Goal: Task Accomplishment & Management: Complete application form

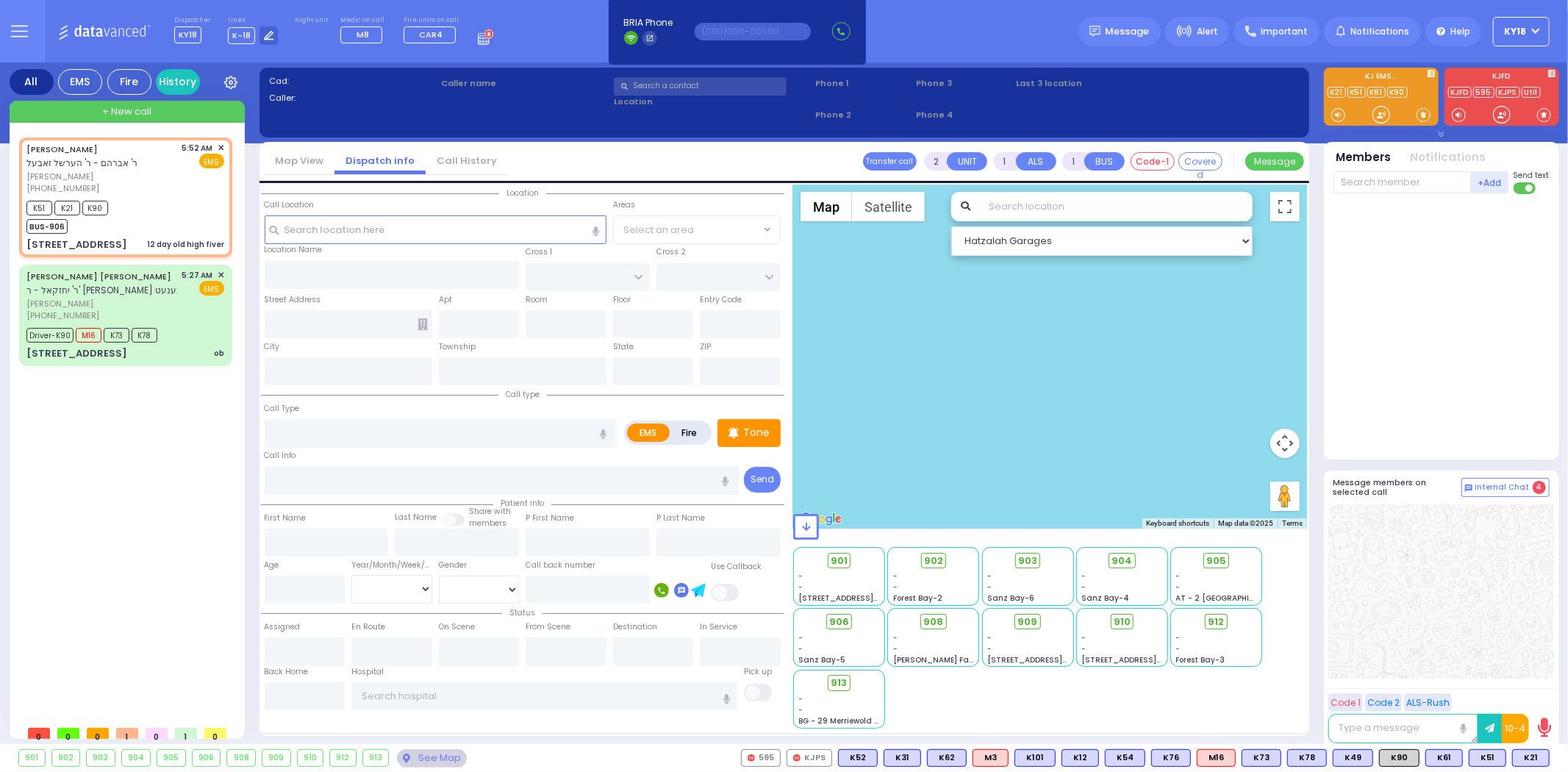
select select
type input "12 day old high fiver"
radio input "true"
type input "[PERSON_NAME]"
type input "GOLDBERGER"
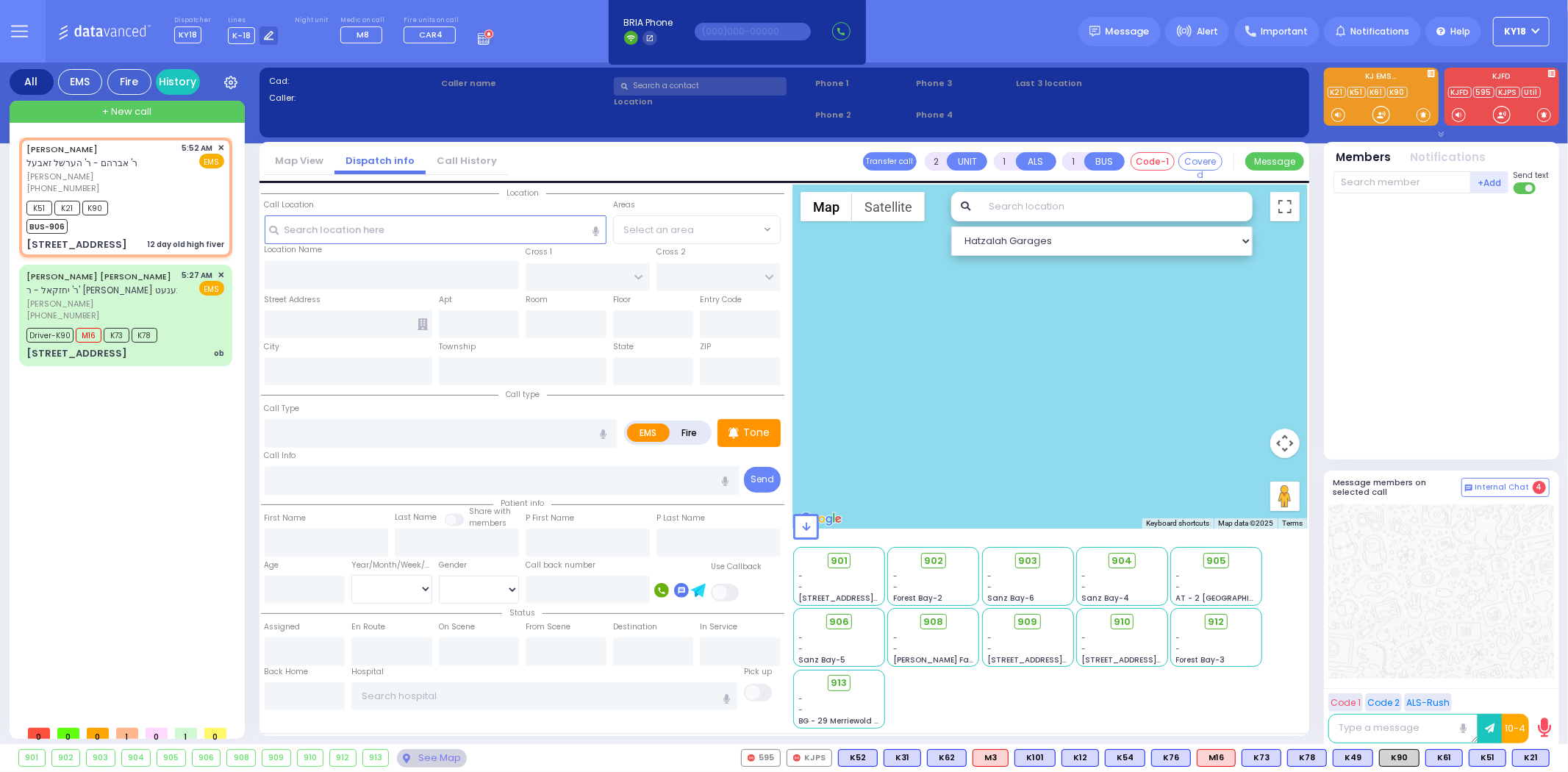
select select
type input "05:52"
type input "05:55"
select select "Hatzalah Garages"
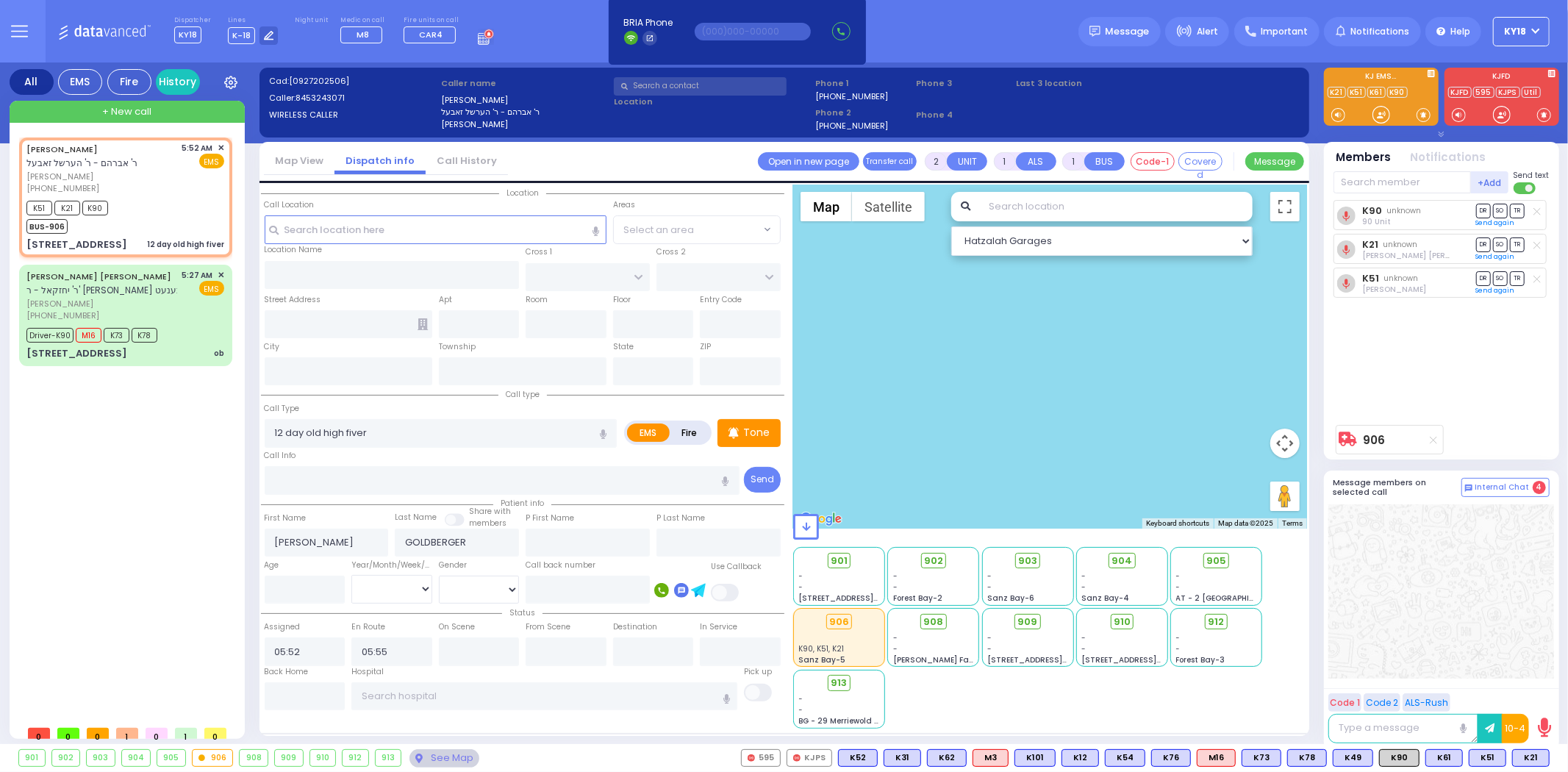
type input "LIZENSK BLVD"
type input "FOREST RD"
type input "[STREET_ADDRESS]"
type input "203"
type input "Monroe"
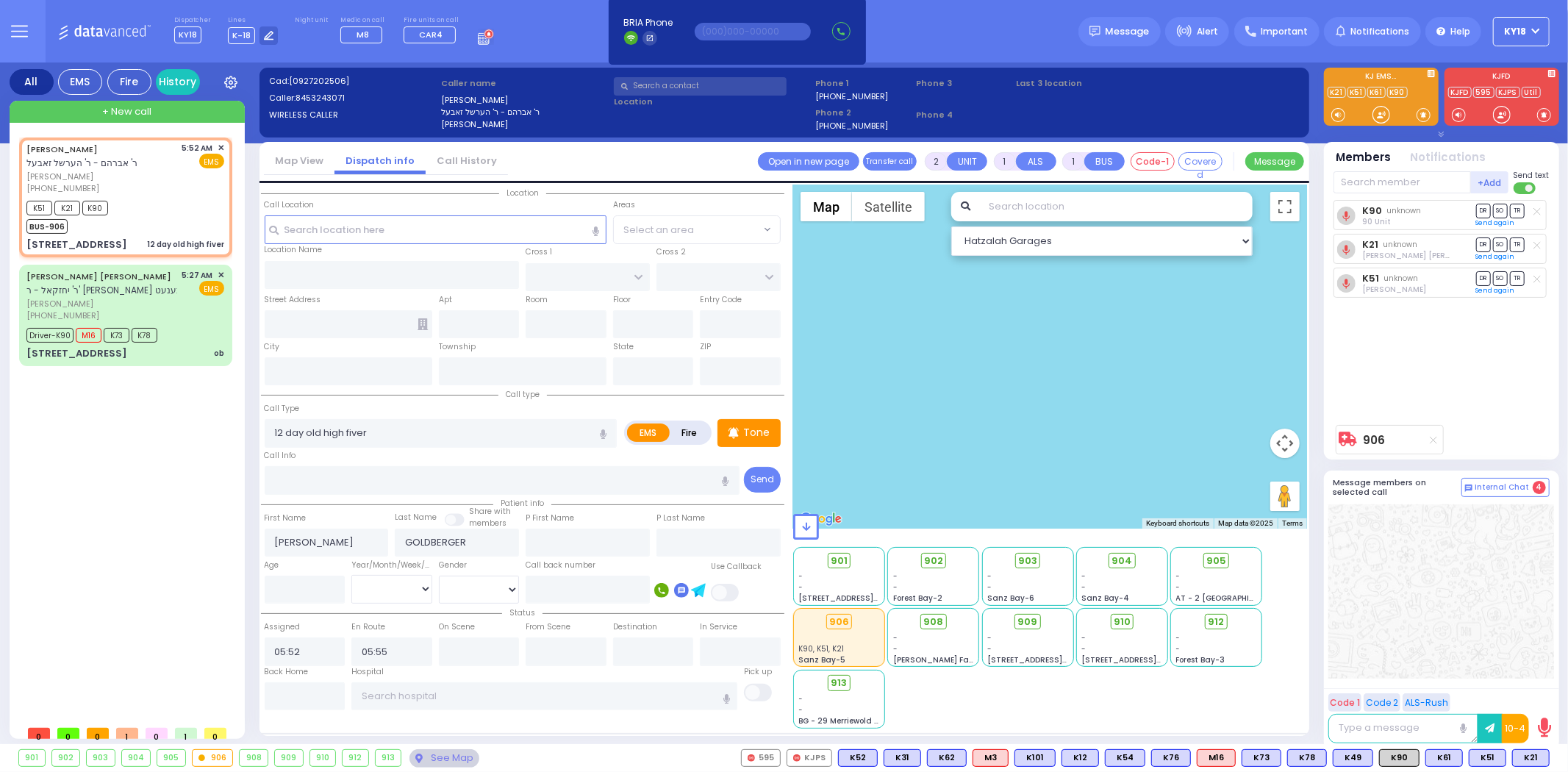
type input "[US_STATE]"
type input "10950"
select select "SECTION 2"
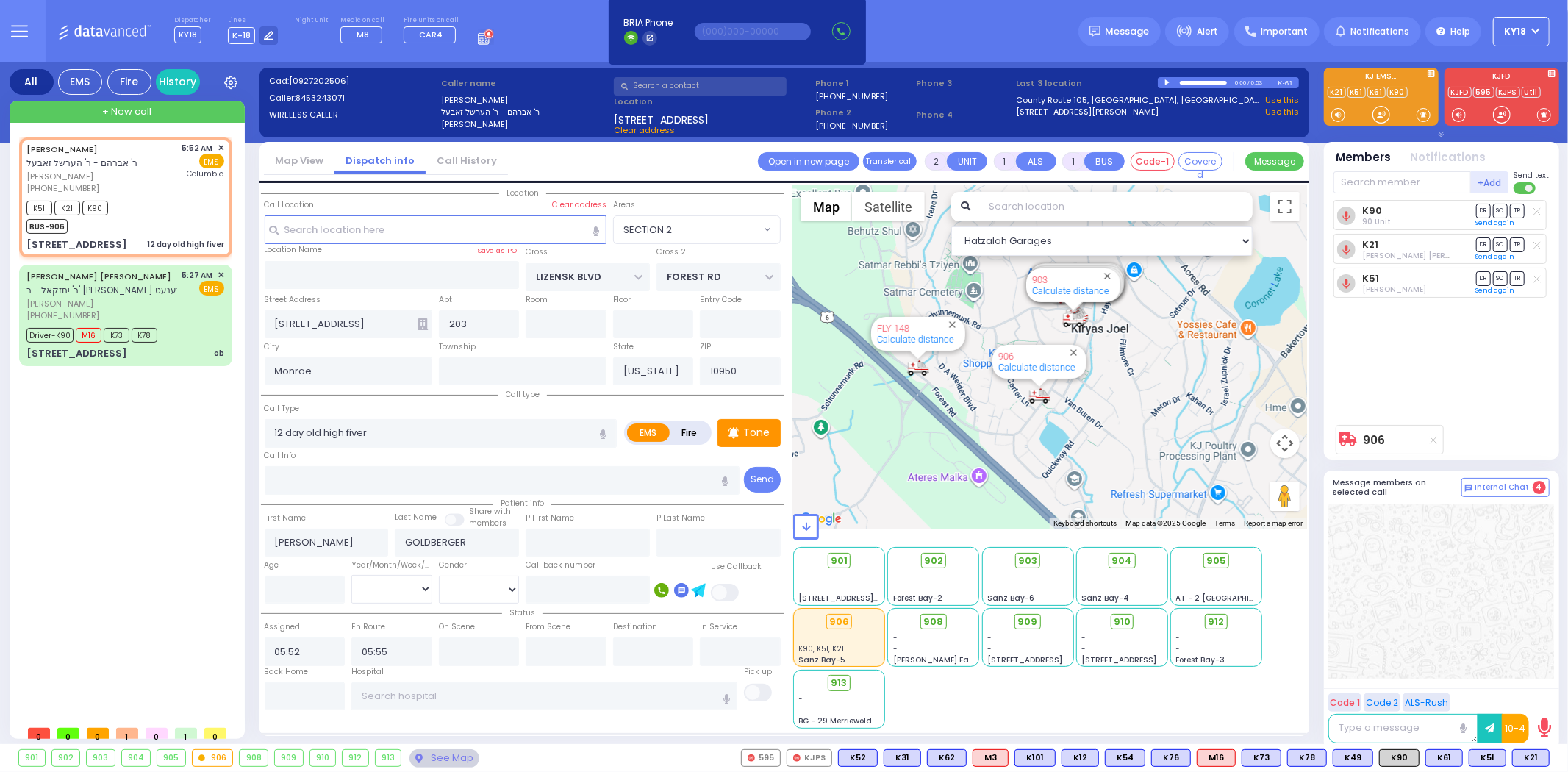
select select
radio input "true"
select select
type input "[US_STATE][GEOGRAPHIC_DATA]- [GEOGRAPHIC_DATA]"
select select "Hatzalah Garages"
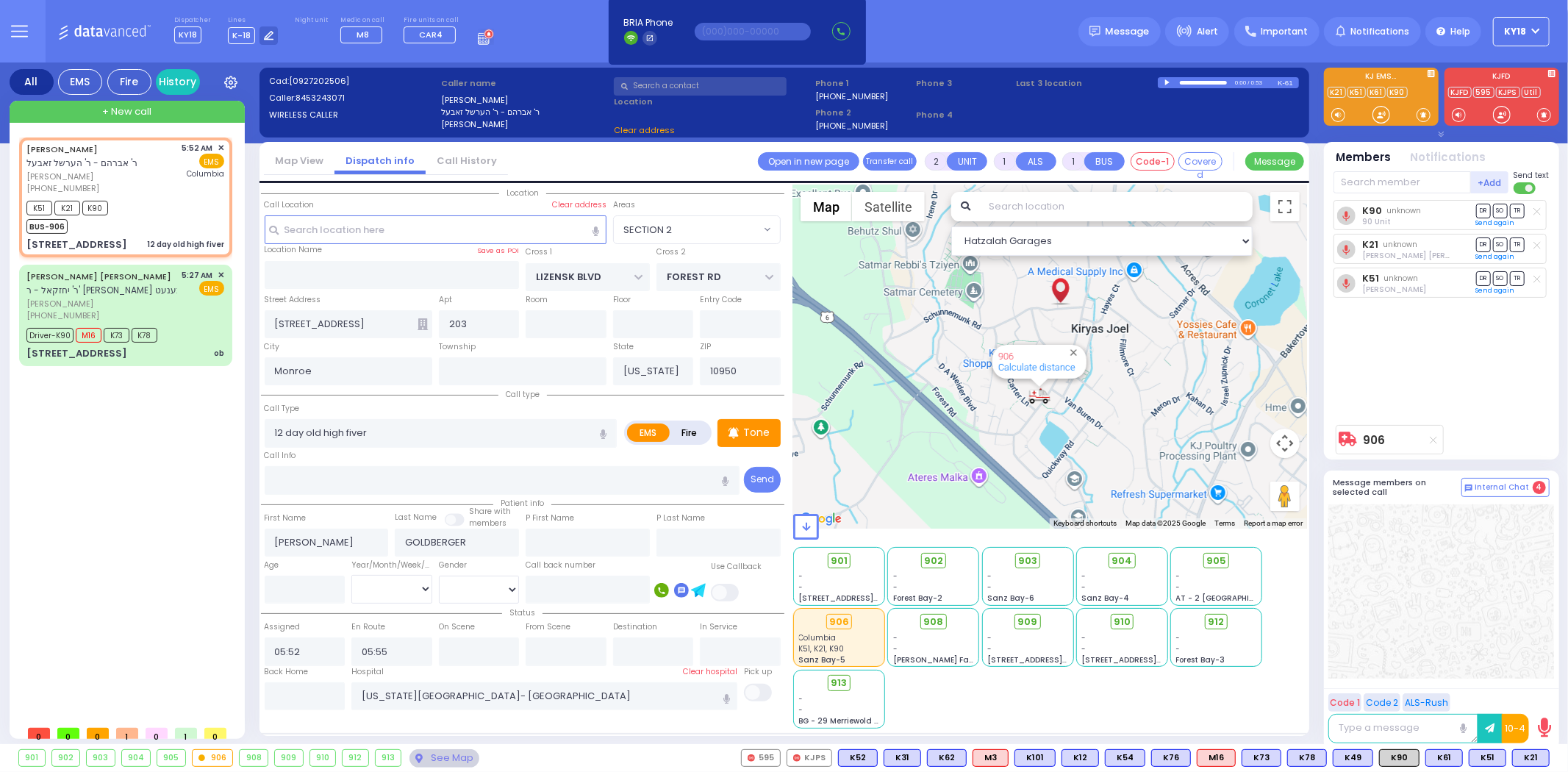
select select "SECTION 2"
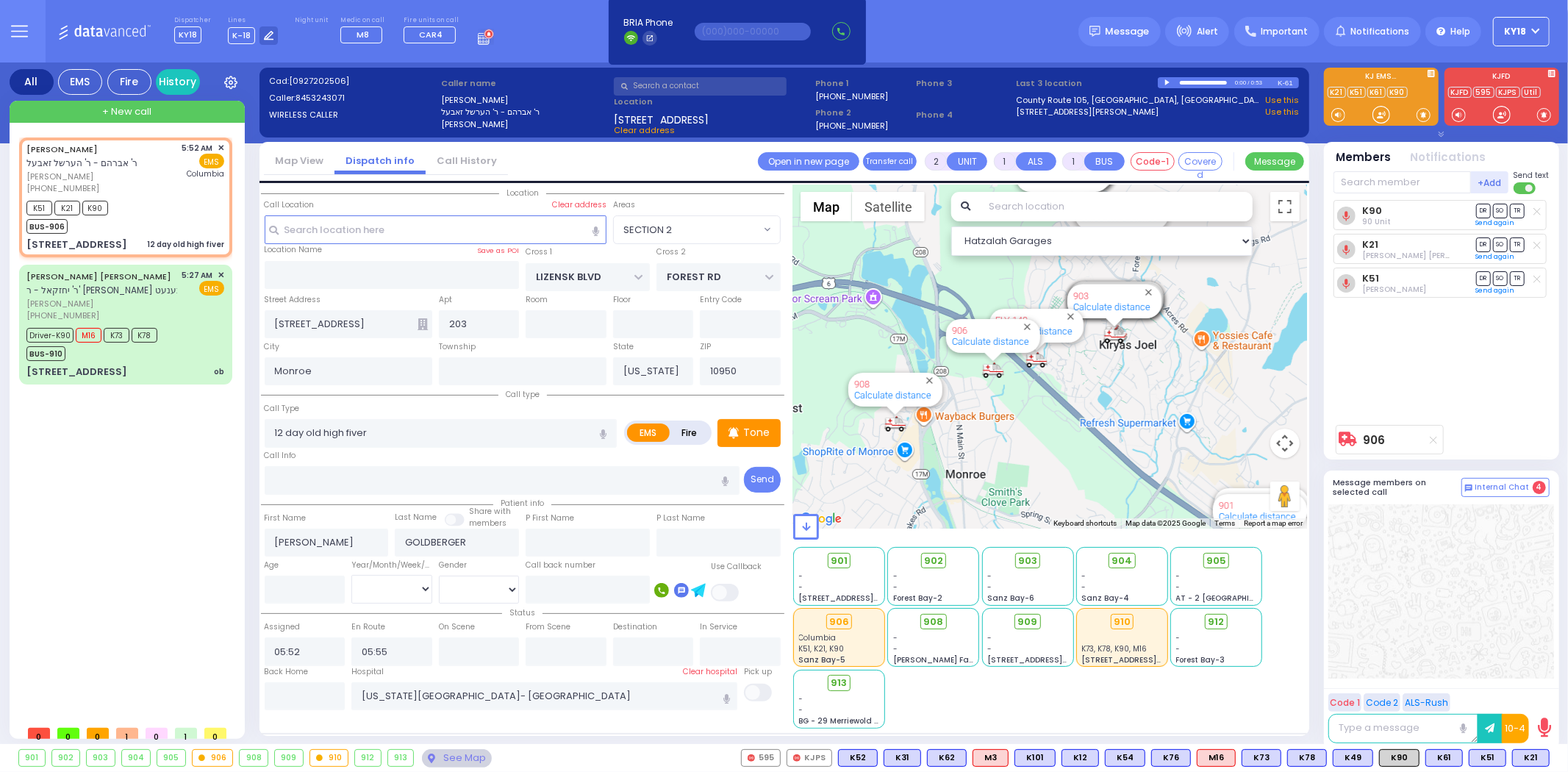
type input "6"
select select
radio input "true"
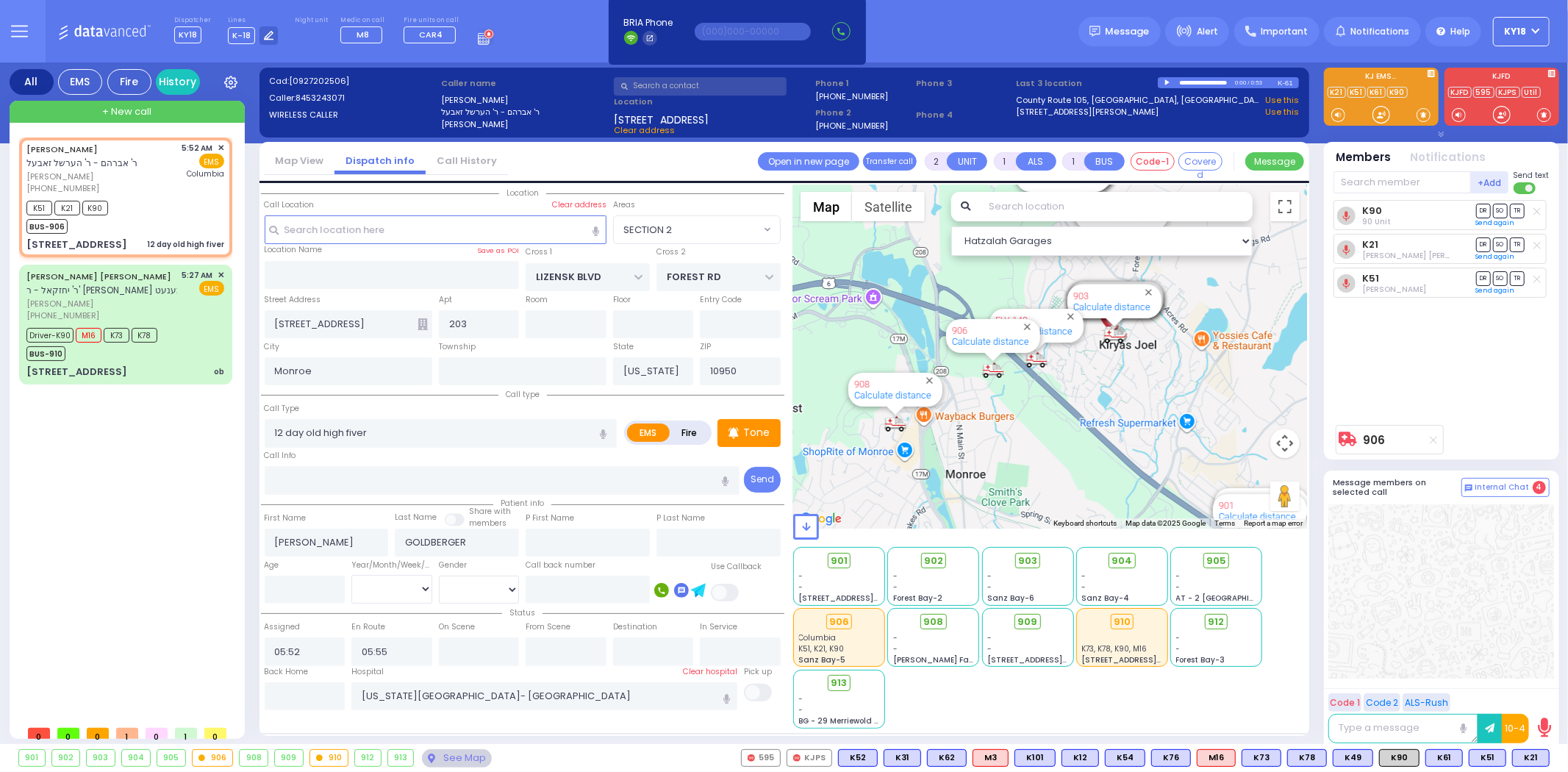
type input "Unknown"
select select "Year"
select select "Hatzalah Garages"
select select "SECTION 2"
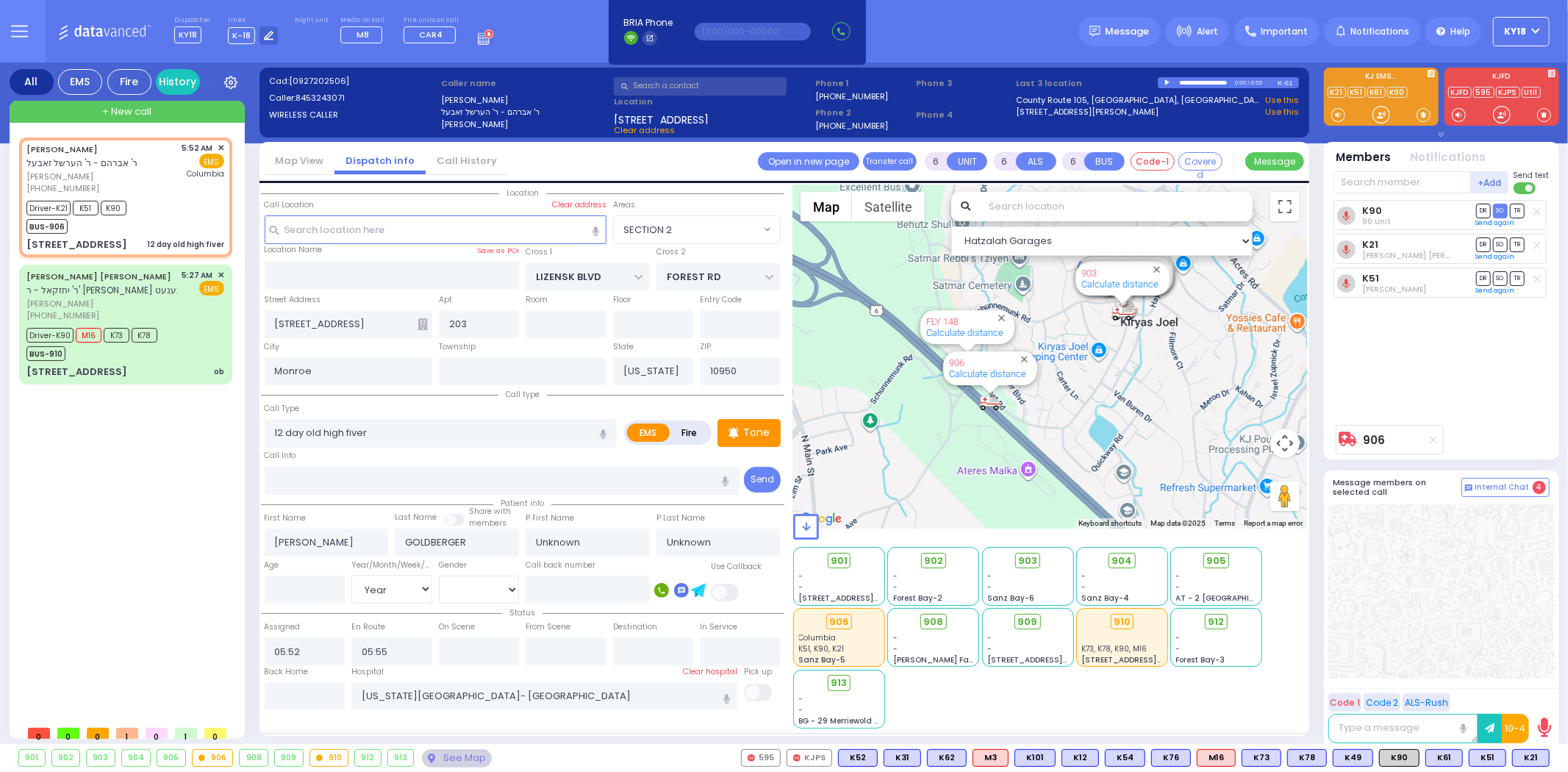
select select
radio input "true"
select select "Year"
type input "05:56"
type input "06:02"
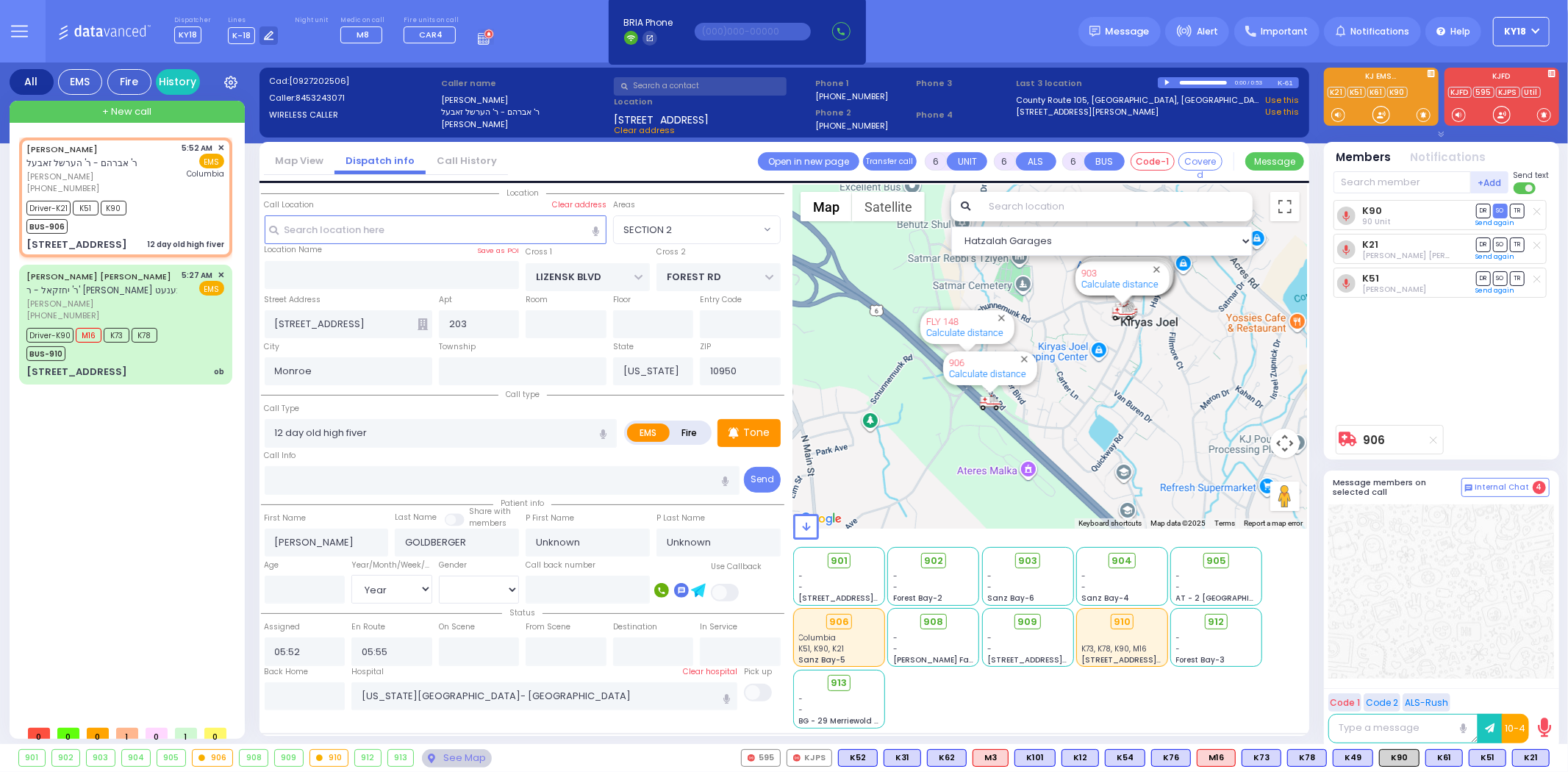
type input "06:30"
type input "06:45"
select select "Hatzalah Garages"
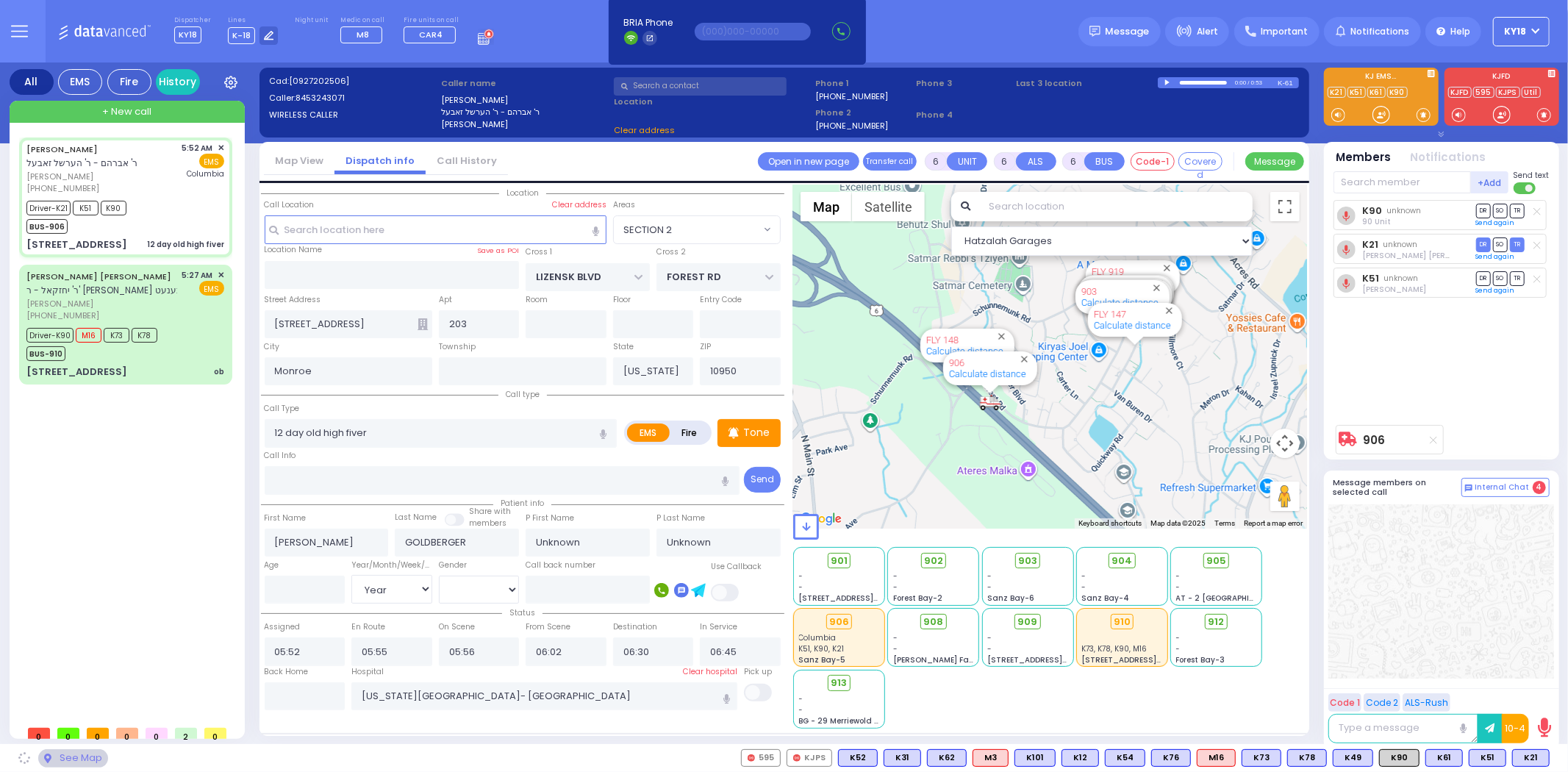
select select
radio input "true"
select select "Year"
select select "Hatzalah Garages"
select select "SECTION 2"
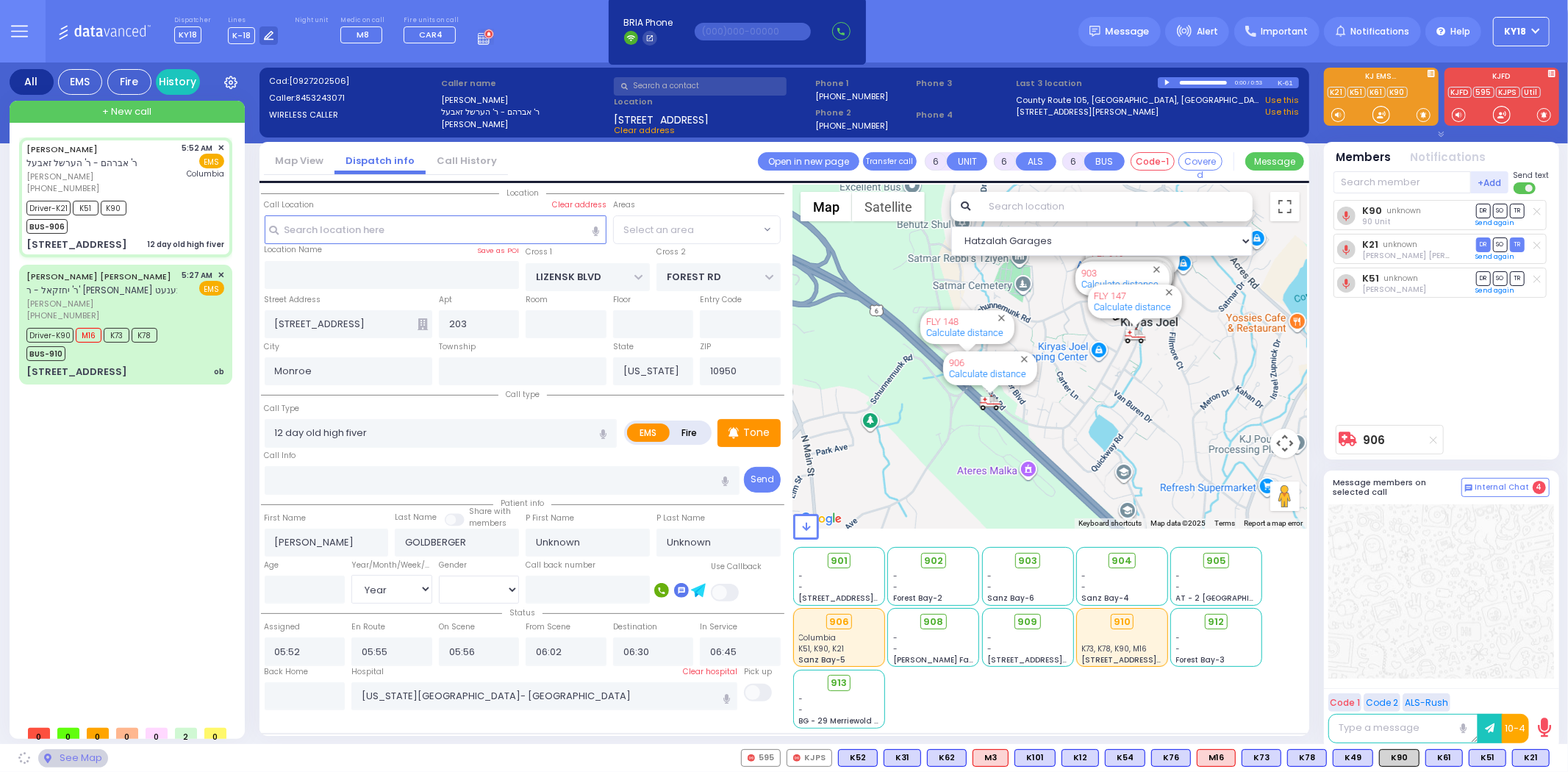
select select "SECTION 2"
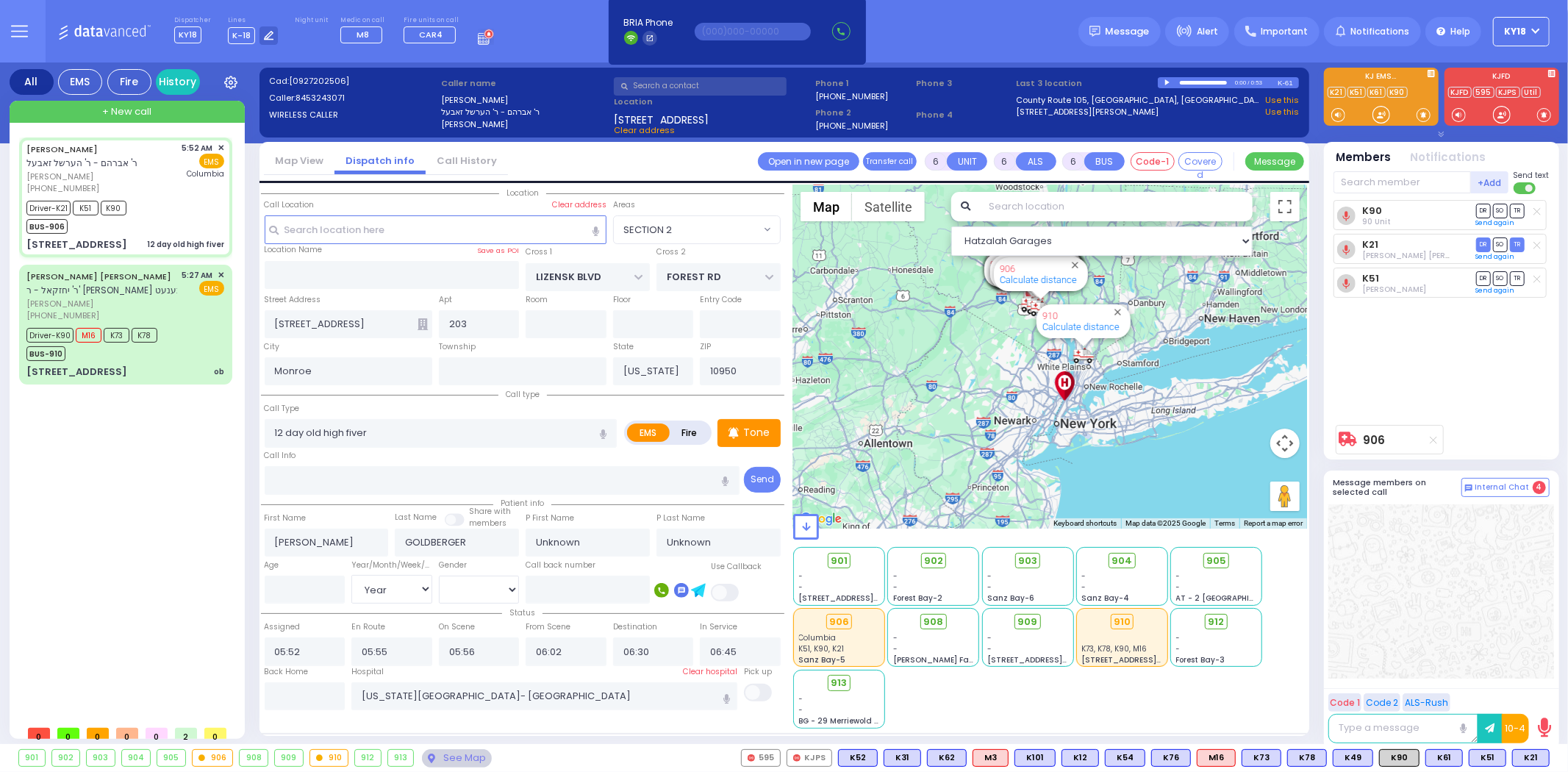
select select
radio input "true"
type input "Miri"
type input "Goldbger"
type input "13"
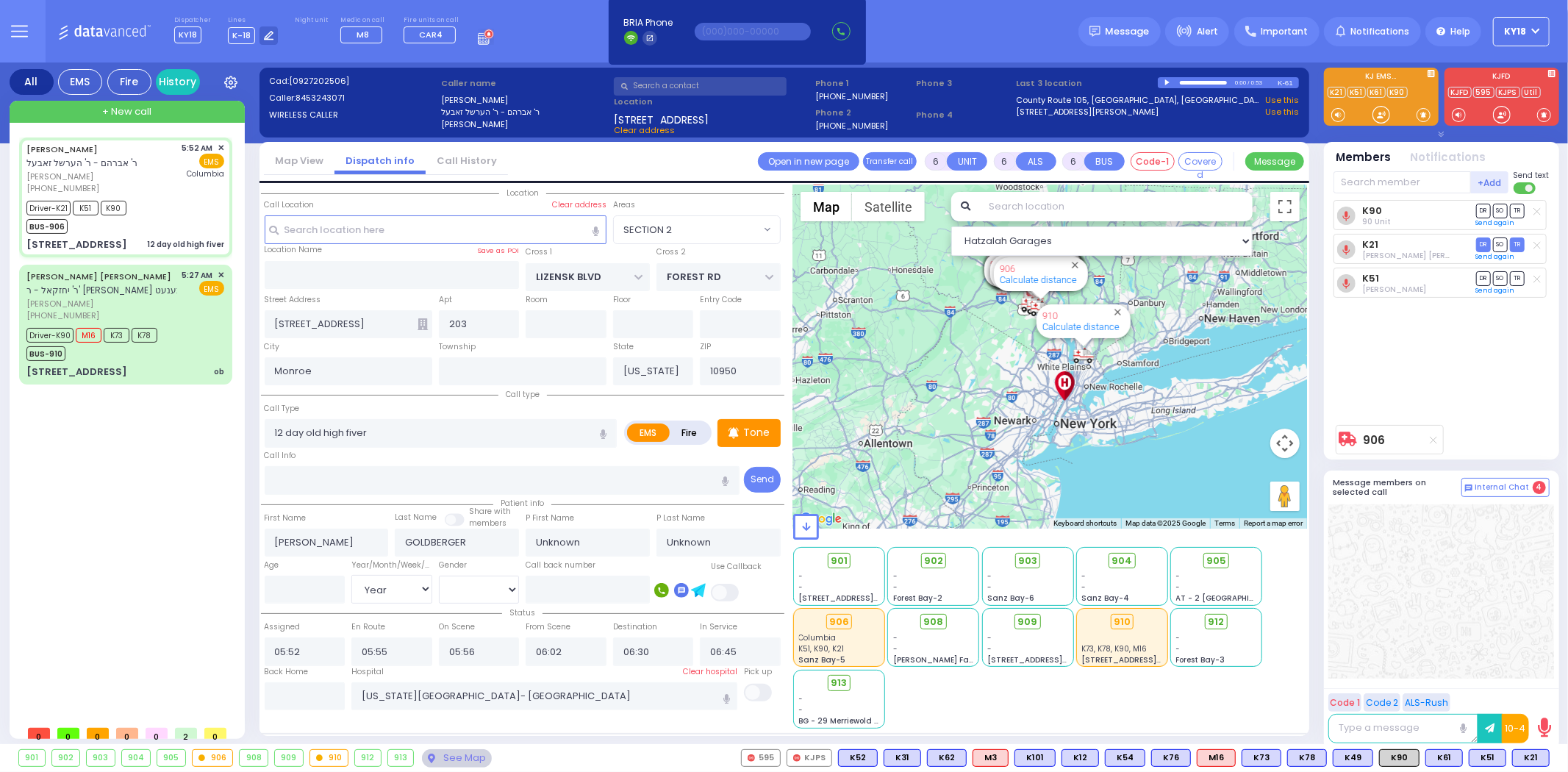
select select "Day"
select select "[DEMOGRAPHIC_DATA]"
select select "Hatzalah Garages"
select select "SECTION 2"
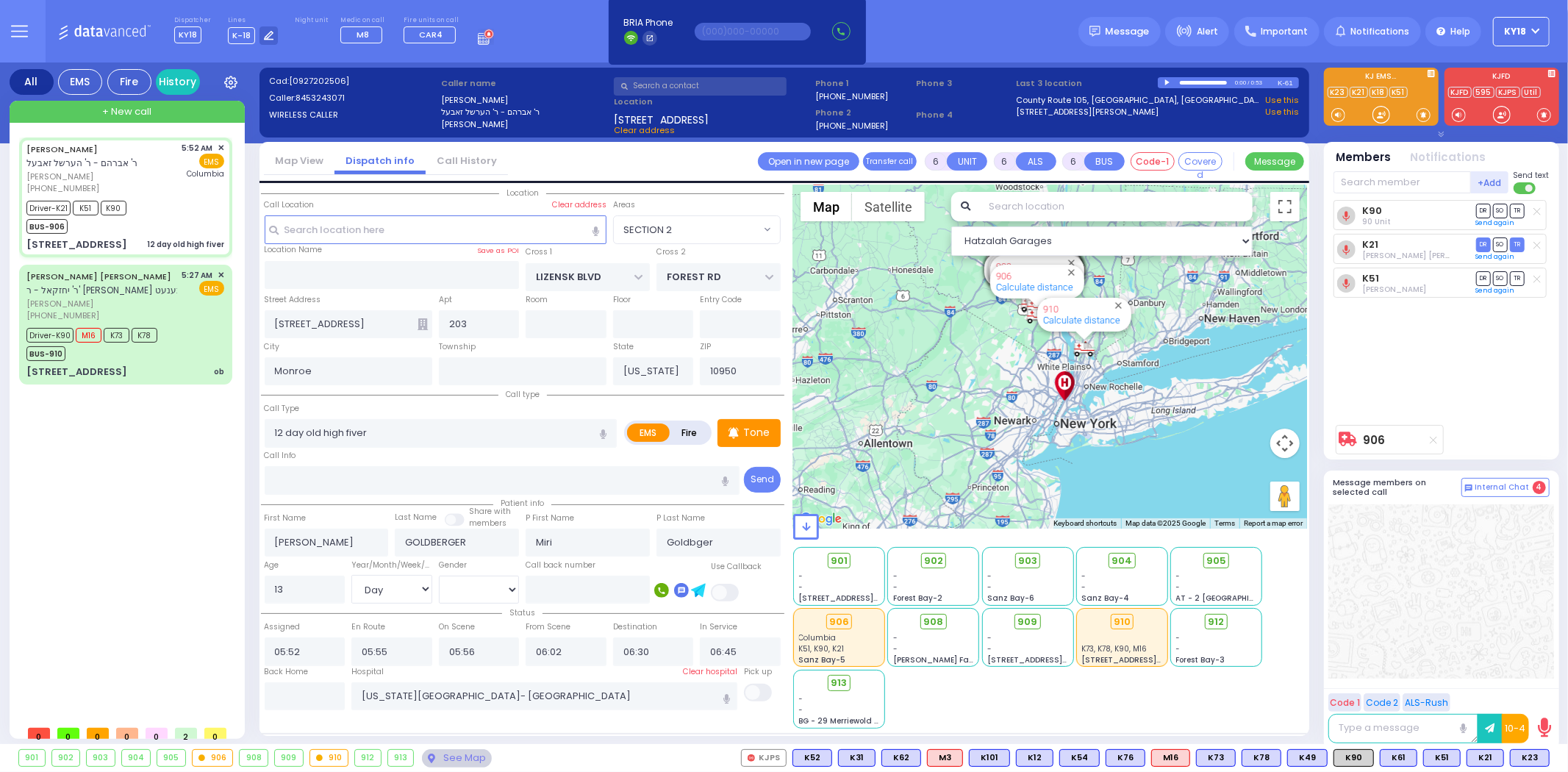
select select
radio input "true"
select select "Day"
select select "[DEMOGRAPHIC_DATA]"
select select "Hatzalah Garages"
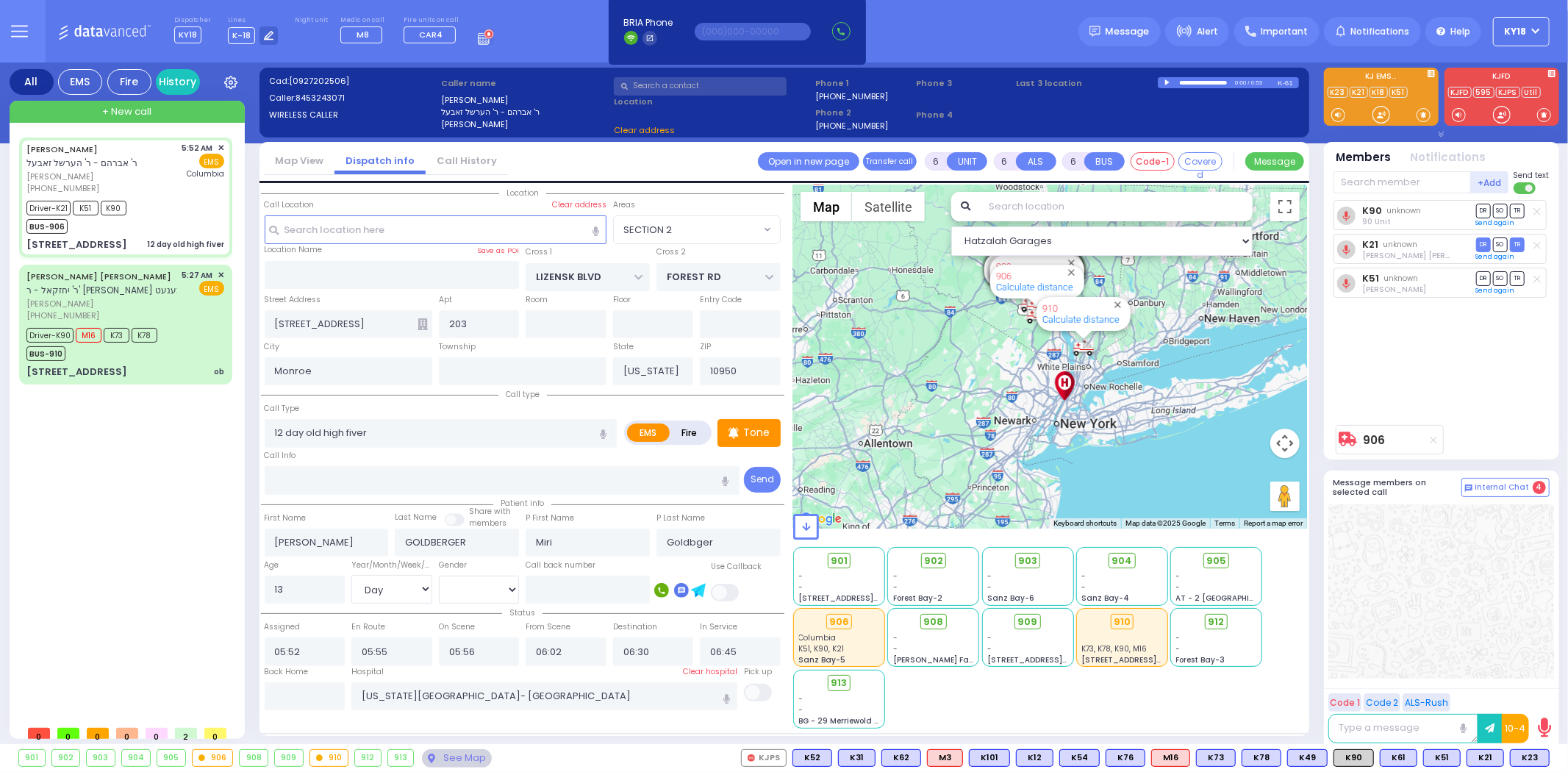
select select "SECTION 2"
select select
radio input "true"
select select "Day"
select select "[DEMOGRAPHIC_DATA]"
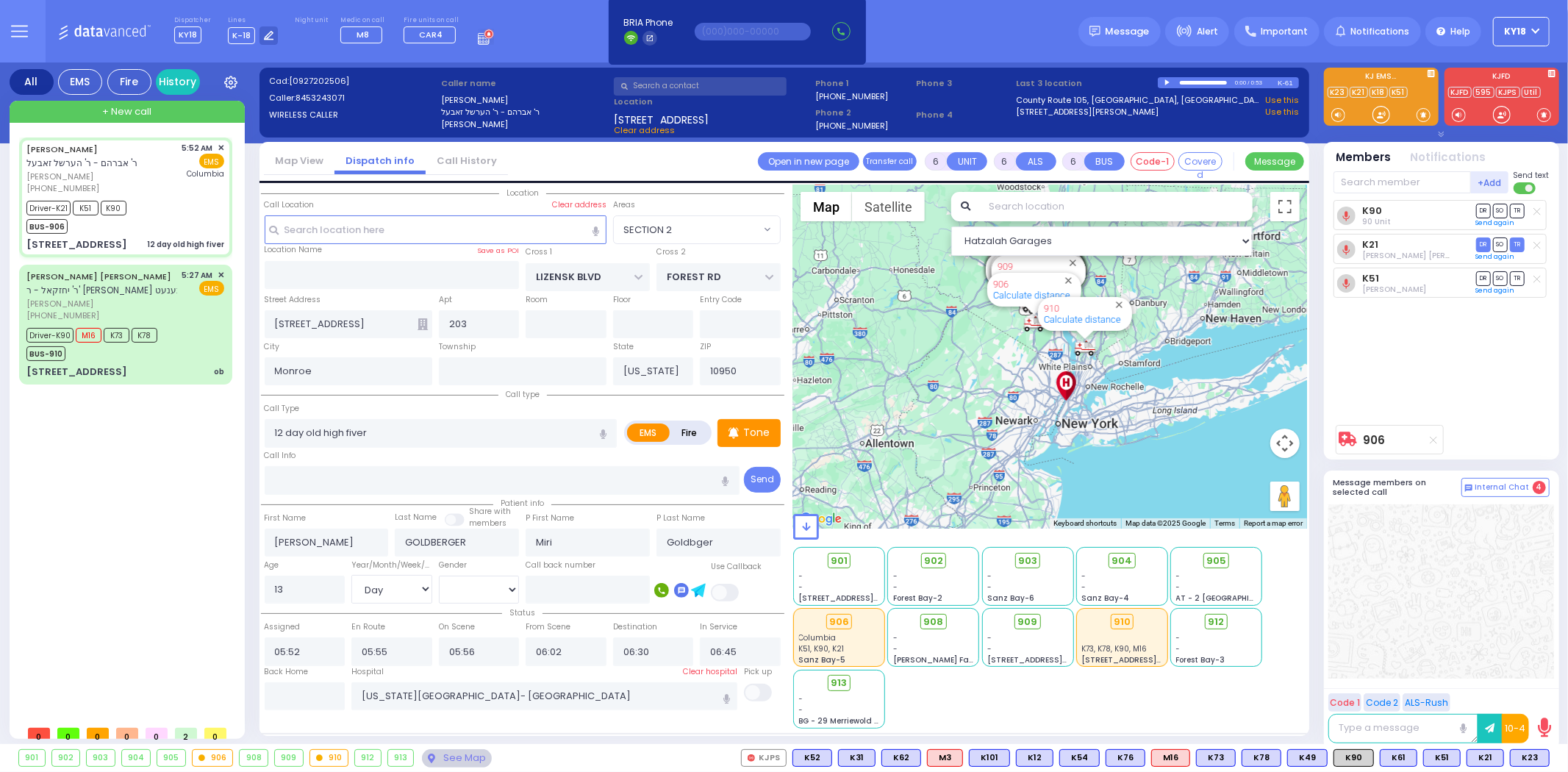
select select "Hatzalah Garages"
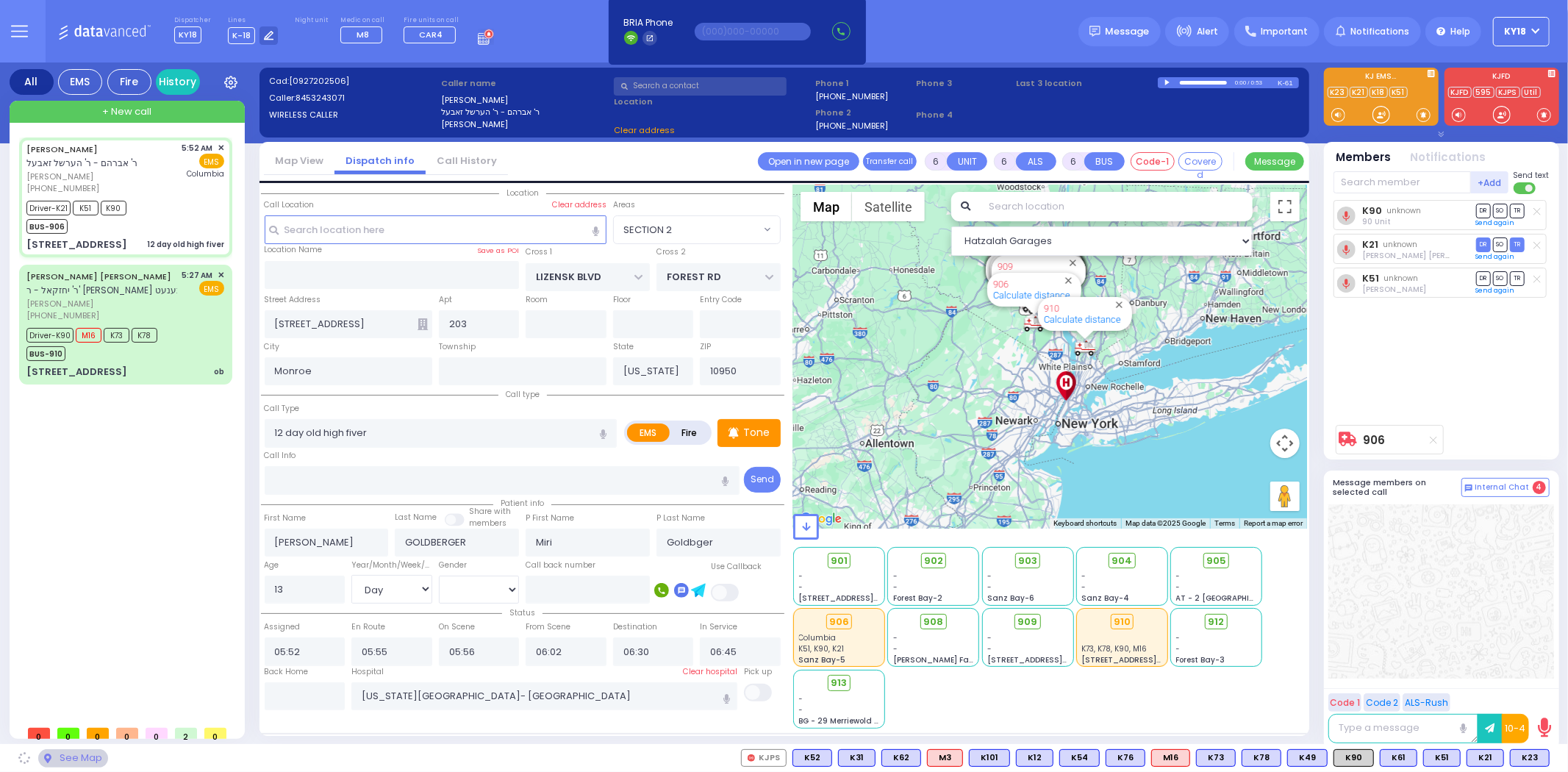
select select "SECTION 2"
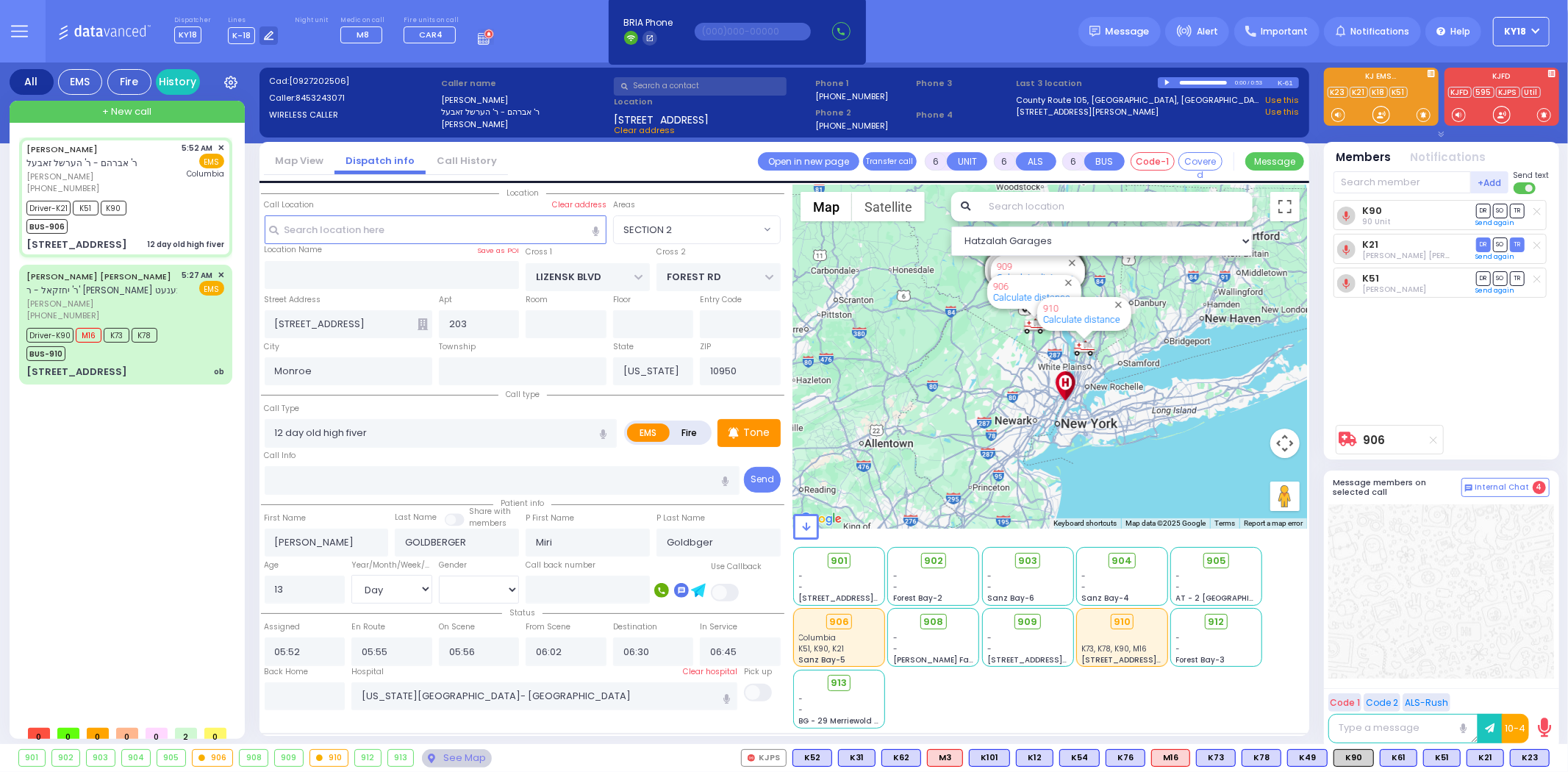
select select
radio input "true"
select select "Day"
select select "[DEMOGRAPHIC_DATA]"
select select "Hatzalah Garages"
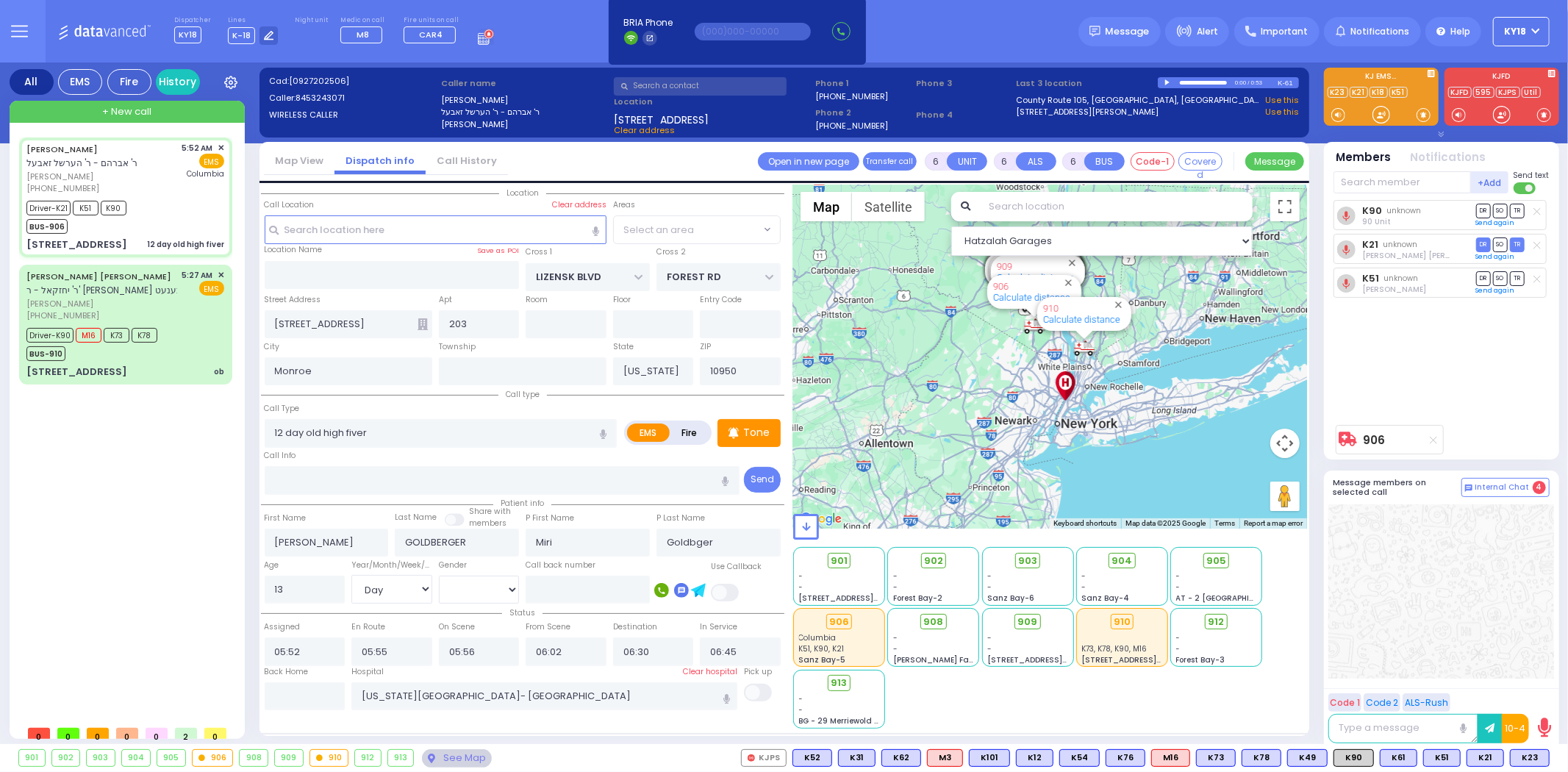
select select "SECTION 2"
select select
radio input "true"
select select "Day"
select select "[DEMOGRAPHIC_DATA]"
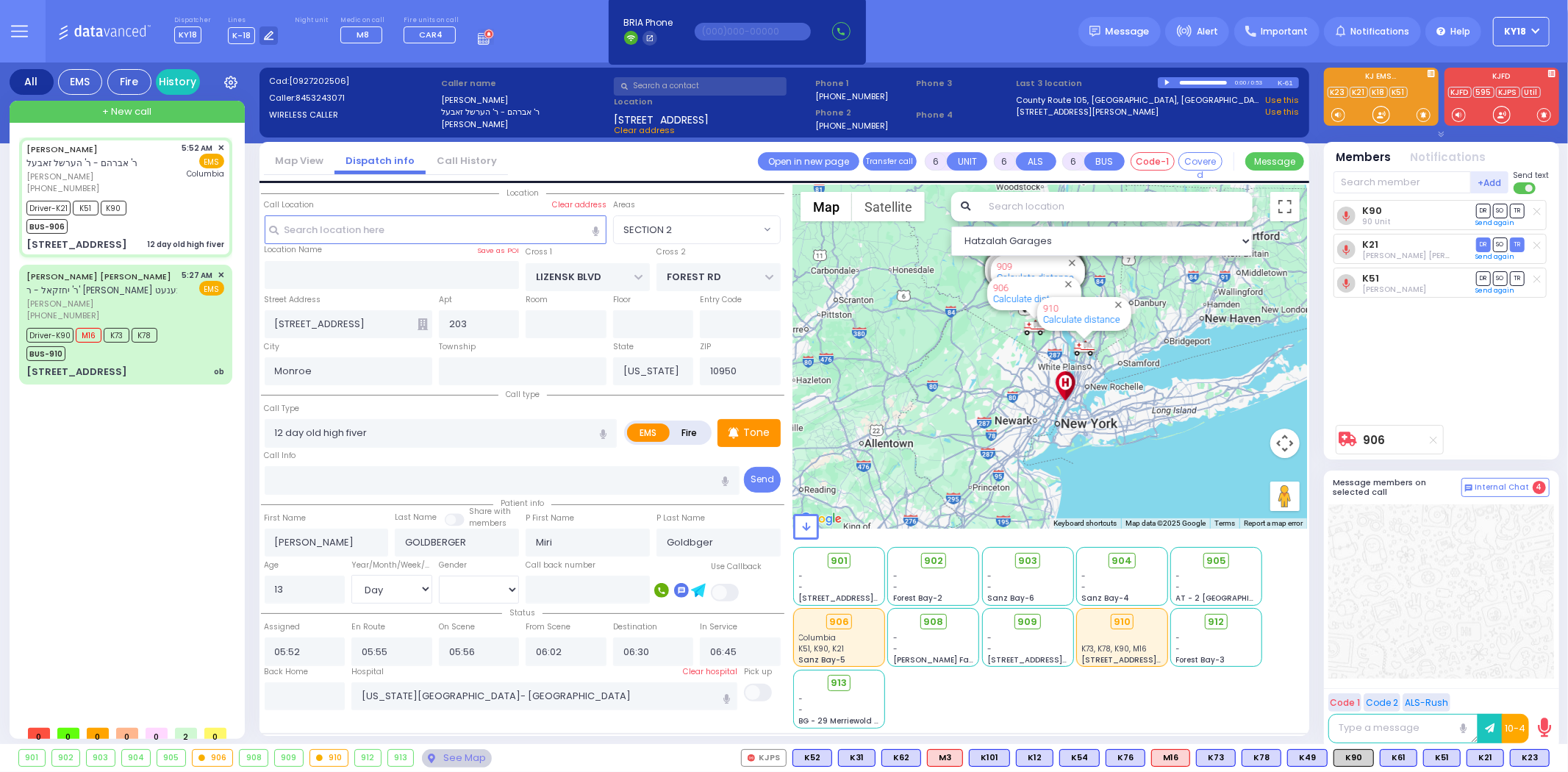
select select "Hatzalah Garages"
select select "SECTION 2"
select select
radio input "true"
select select "Day"
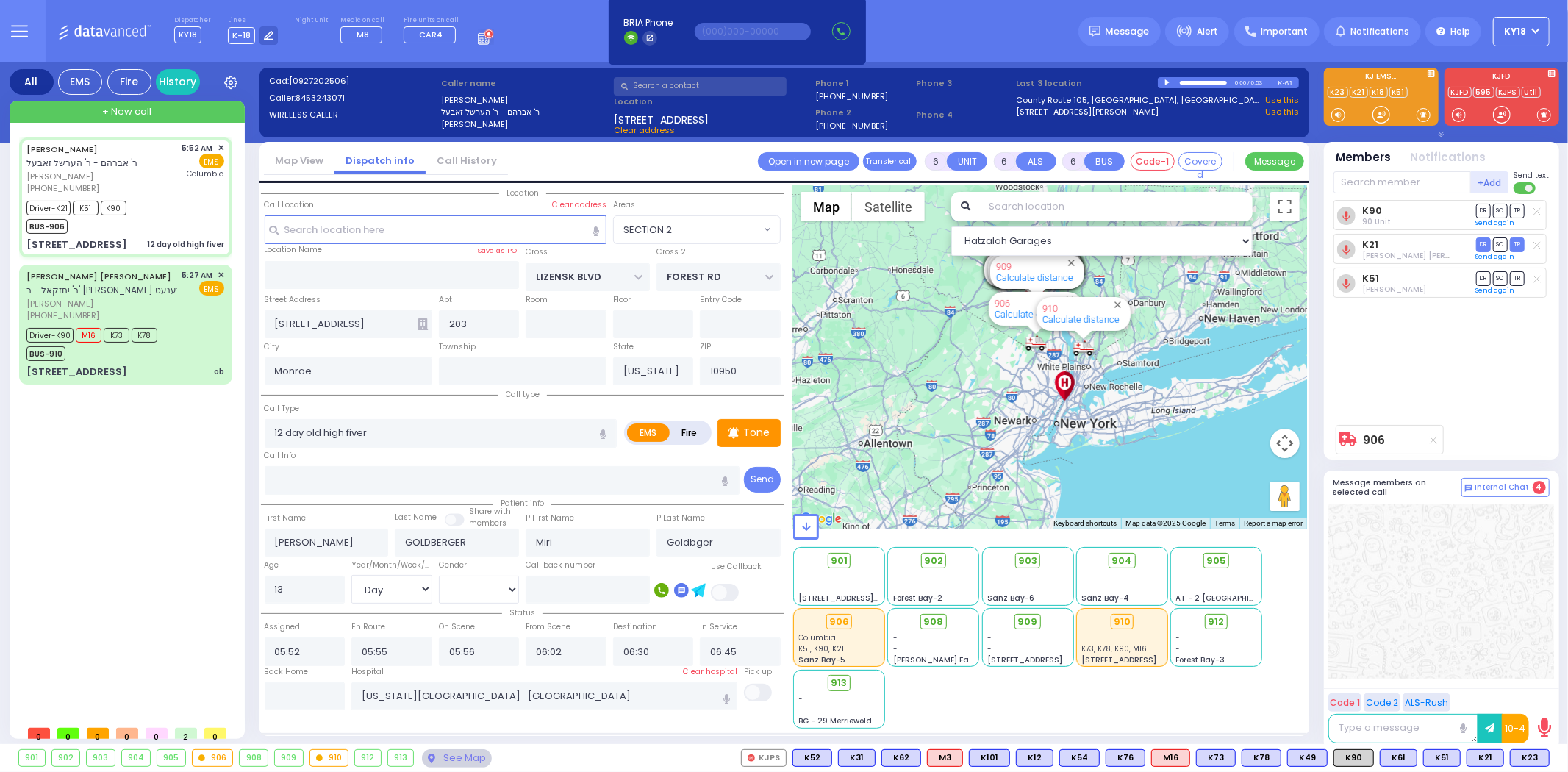
select select "[DEMOGRAPHIC_DATA]"
select select "Hatzalah Garages"
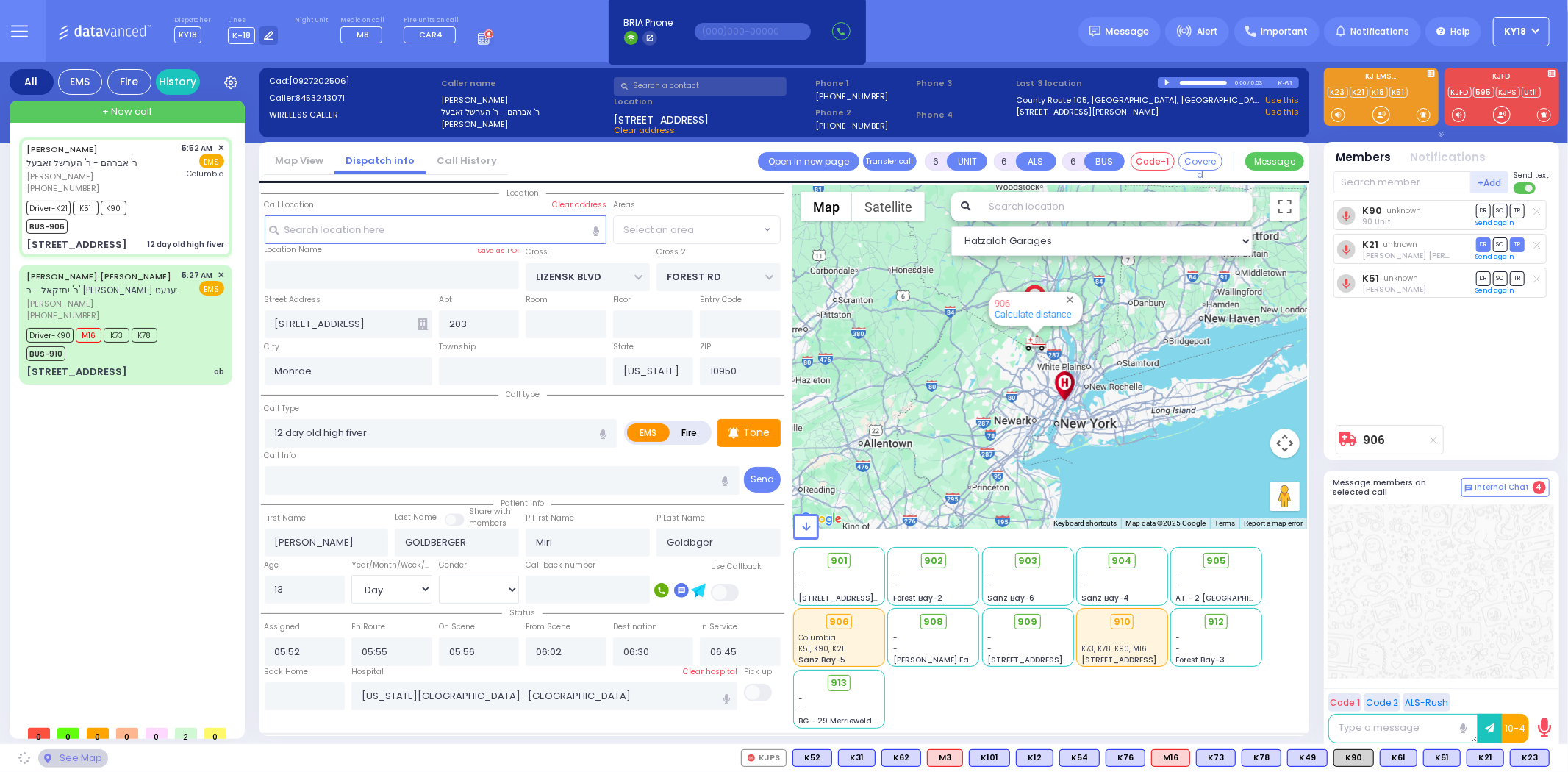
select select "SECTION 2"
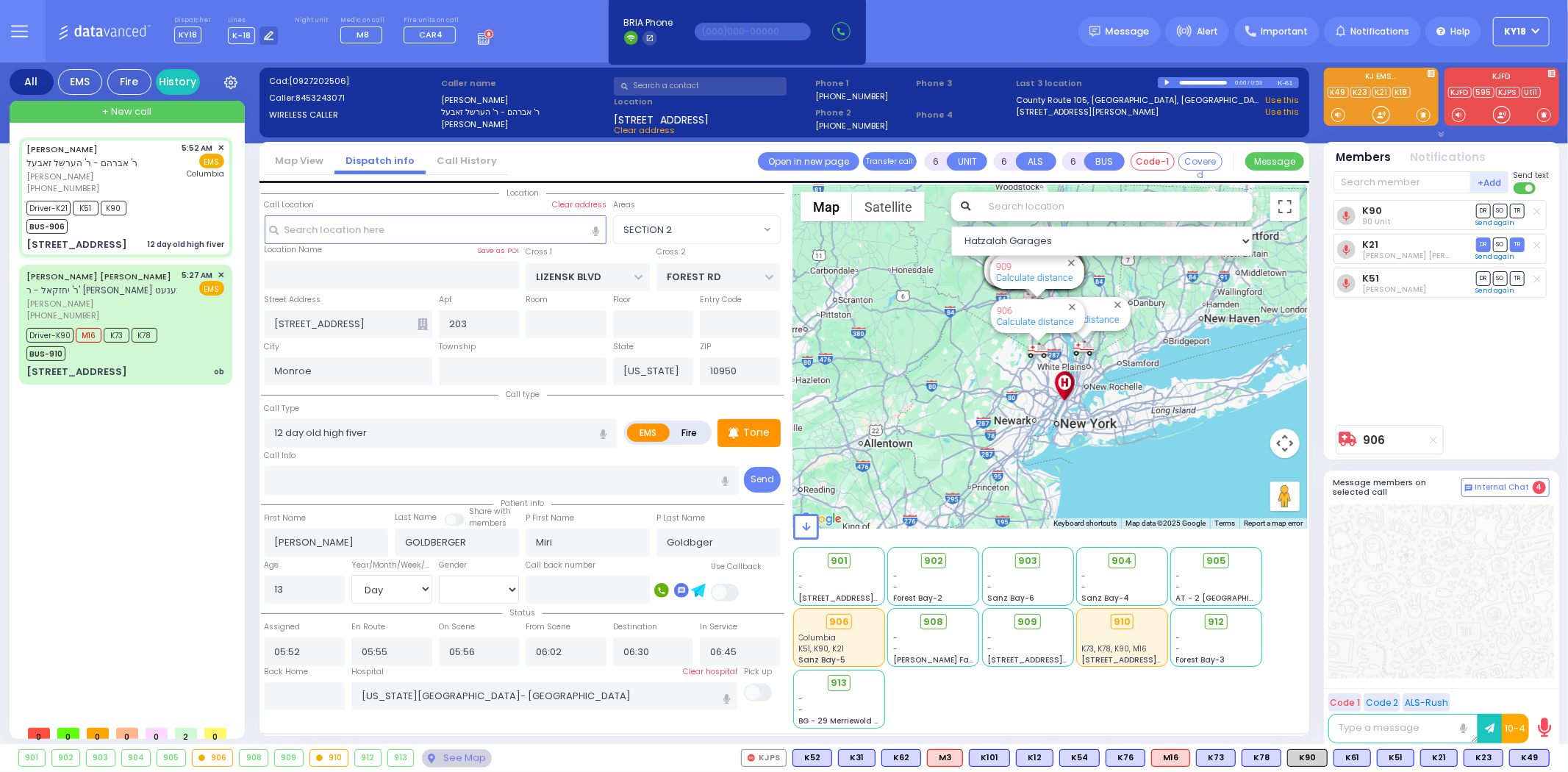
select select
radio input "true"
select select "Day"
select select "[DEMOGRAPHIC_DATA]"
select select "Hatzalah Garages"
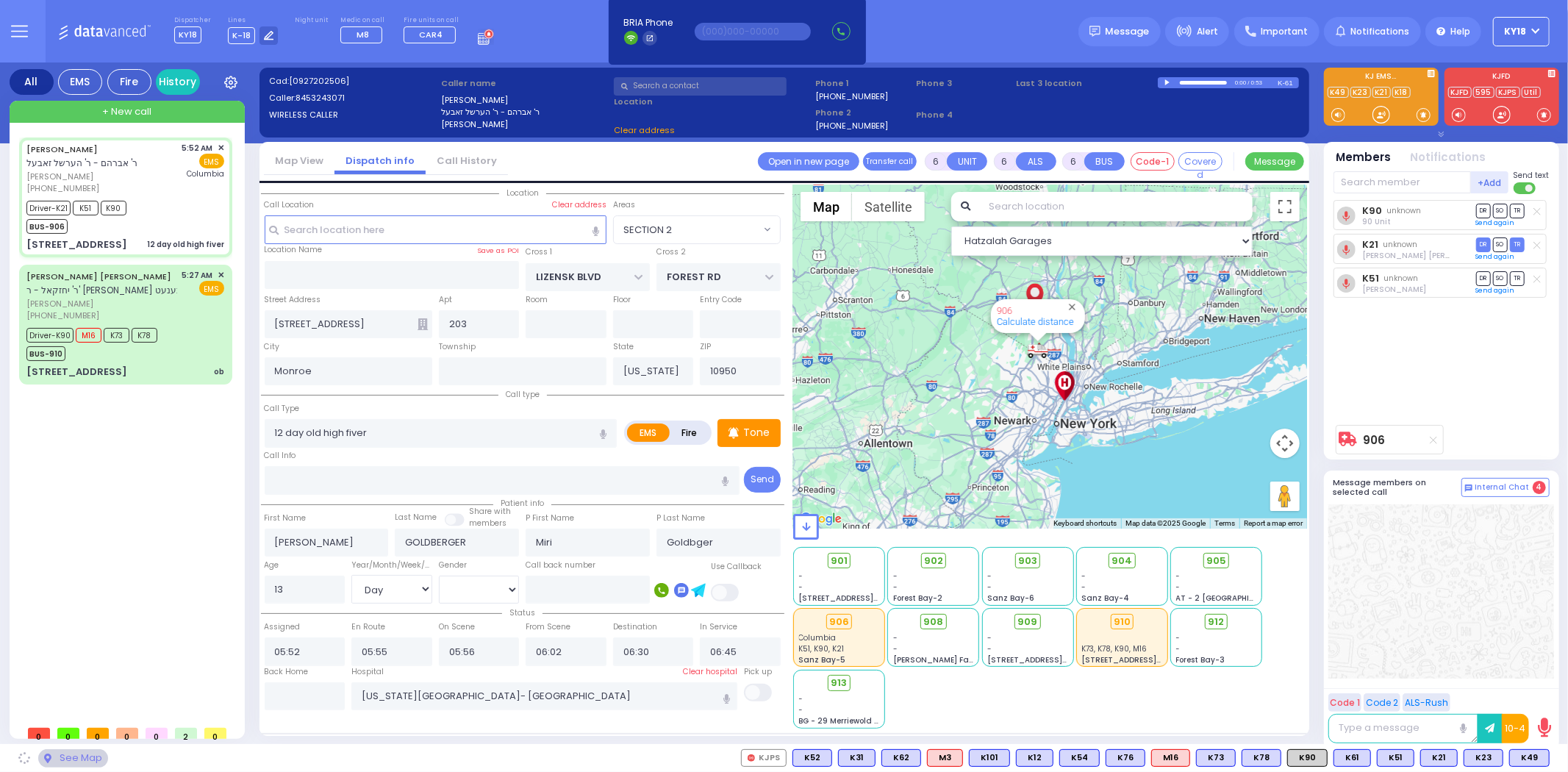
select select "SECTION 2"
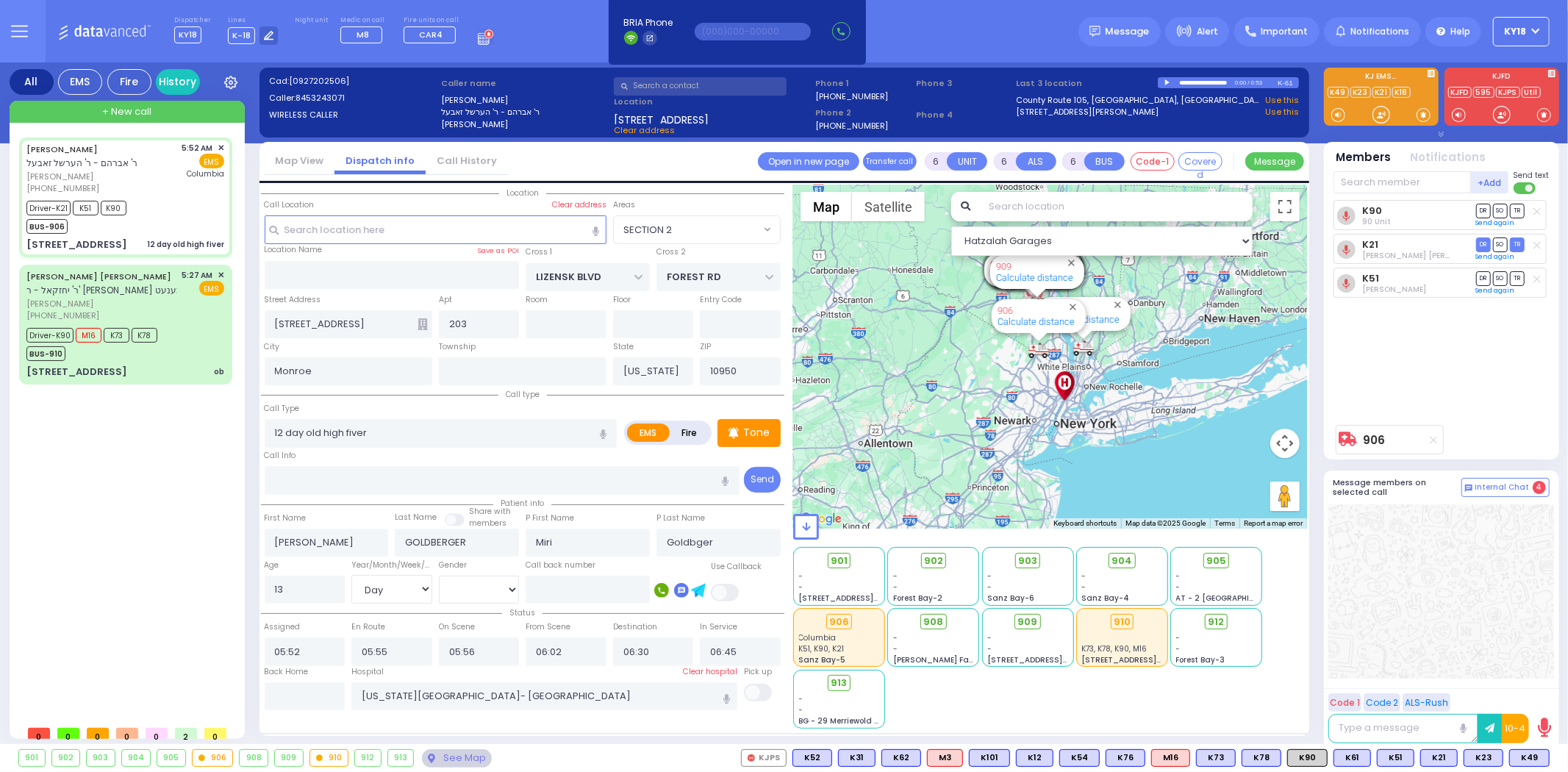
select select
radio input "true"
select select "Day"
select select "[DEMOGRAPHIC_DATA]"
select select "Hatzalah Garages"
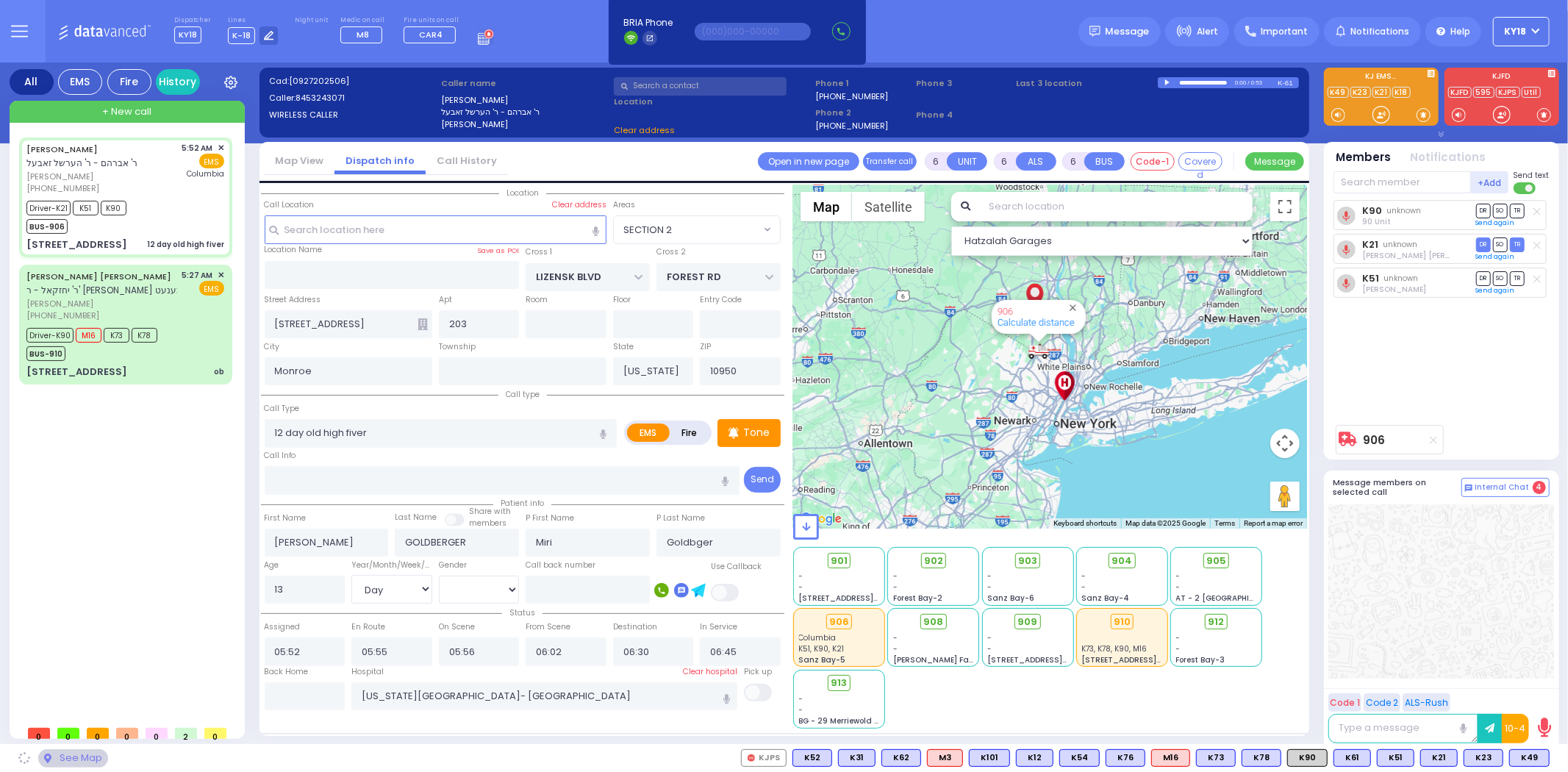
select select "SECTION 2"
